Goal: Task Accomplishment & Management: Complete application form

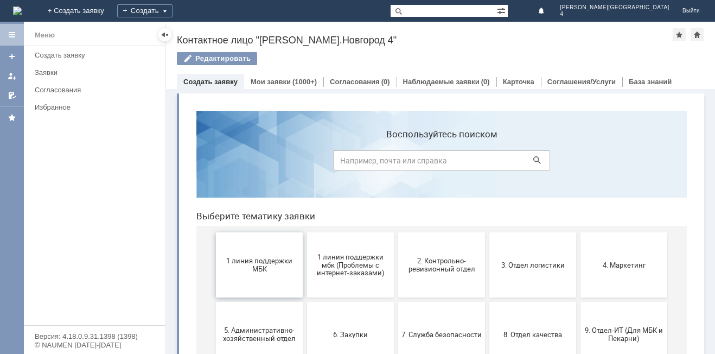
click at [261, 272] on span "1 линия поддержки МБК" at bounding box center [259, 264] width 80 height 16
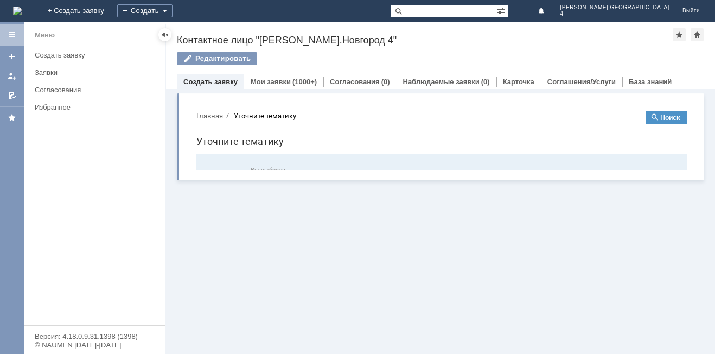
click at [261, 272] on html "Главная Уточните тематику Поиск Уточните тематику Вы выбрали: Соглашение : 1 ли…" at bounding box center [441, 208] width 507 height 212
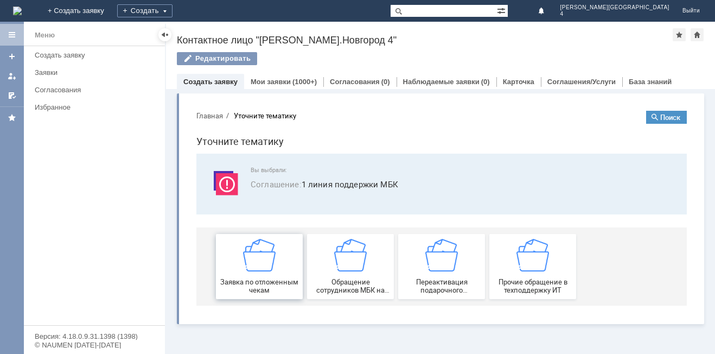
click at [261, 272] on div "Заявка по отложенным чекам" at bounding box center [259, 266] width 80 height 55
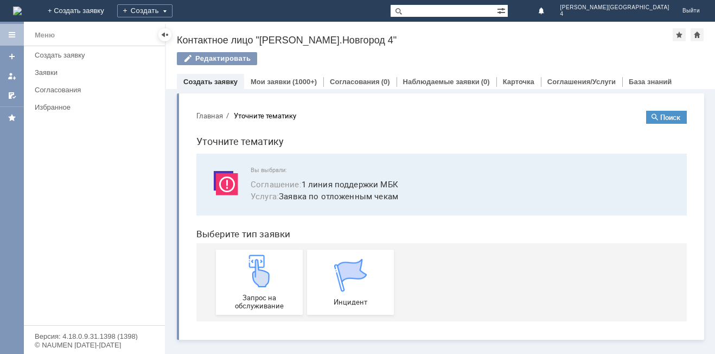
click at [261, 272] on img at bounding box center [259, 270] width 33 height 33
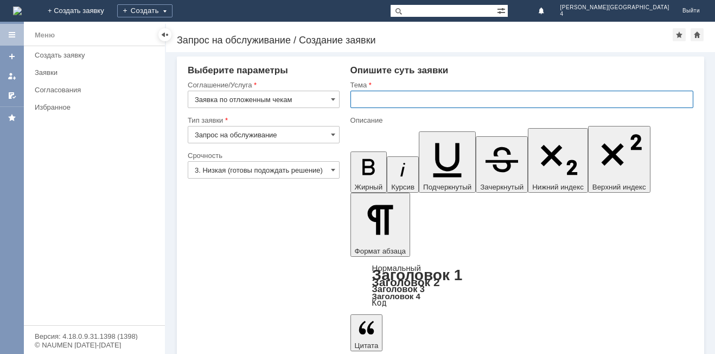
click at [376, 103] on input "text" at bounding box center [521, 99] width 343 height 17
type input "отложенный чек"
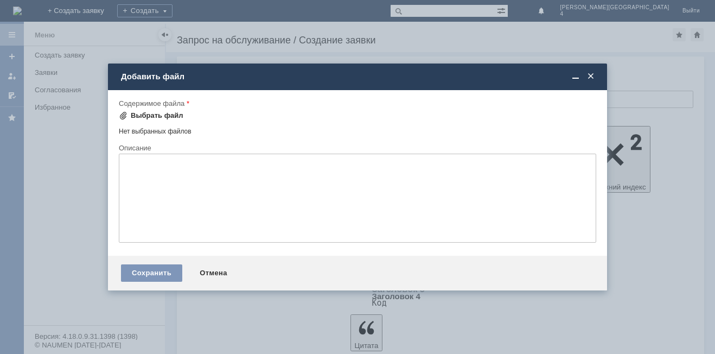
click at [122, 113] on span at bounding box center [123, 115] width 9 height 9
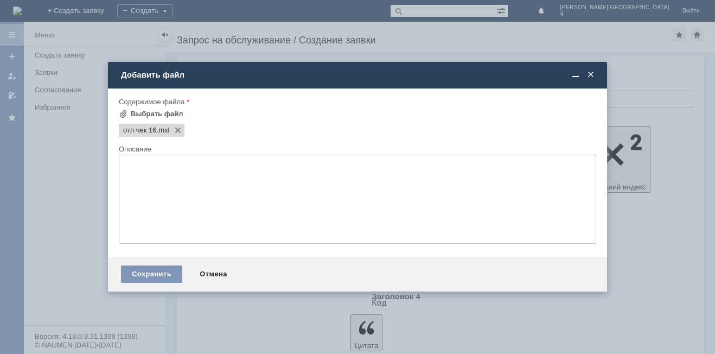
click at [191, 215] on textarea at bounding box center [357, 199] width 477 height 89
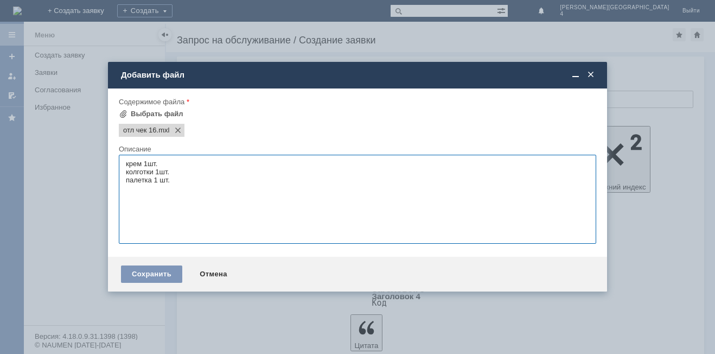
click at [152, 181] on textarea "крем 1шт. колготки 1шт. палетка 1 шт." at bounding box center [357, 199] width 477 height 89
click at [206, 182] on textarea "крем 1шт. колготки 1шт. палетка для лица 1 шт." at bounding box center [357, 199] width 477 height 89
click at [134, 188] on textarea "крем 1шт. колготки 1шт. палетка для лица 1 шт. косилер" at bounding box center [357, 199] width 477 height 89
click at [175, 186] on textarea "крем 1шт. колготки 1шт. палетка для лица 1 шт. консилер" at bounding box center [357, 199] width 477 height 89
type textarea "крем 1шт. колготки 1шт. палетка для лица 1 шт. консилер 1 шт."
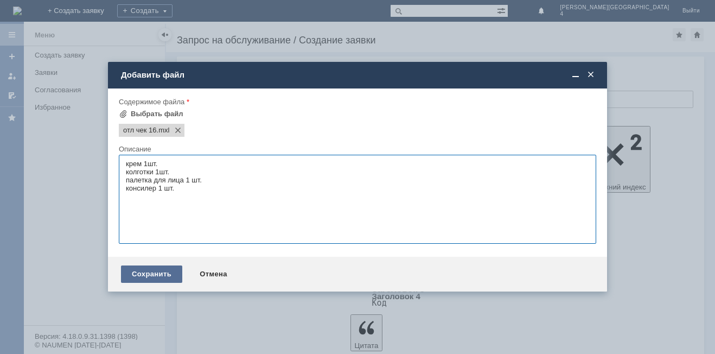
click at [149, 268] on div "Сохранить" at bounding box center [151, 273] width 61 height 17
